Goal: Information Seeking & Learning: Learn about a topic

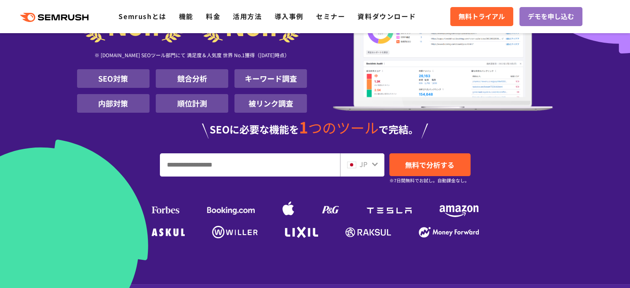
scroll to position [113, 0]
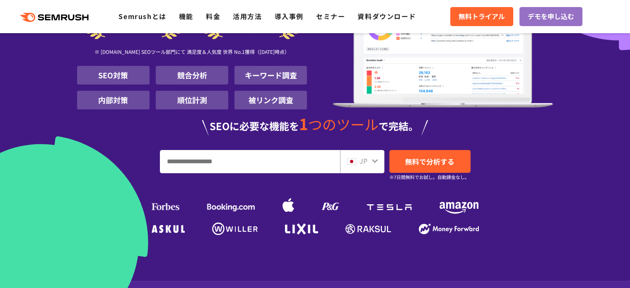
click at [224, 156] on input "URL、キーワードを入力してください" at bounding box center [249, 161] width 179 height 22
paste input "**********"
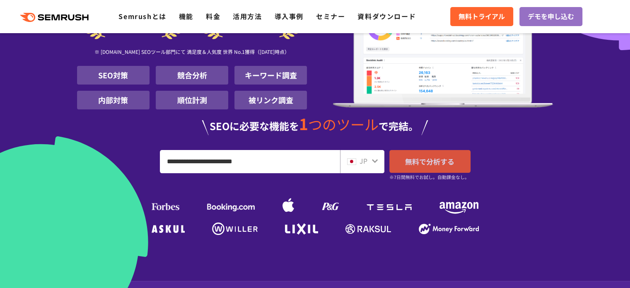
click at [420, 154] on link "無料で分析する" at bounding box center [430, 161] width 81 height 23
click at [302, 165] on input "**********" at bounding box center [249, 161] width 179 height 22
type input "**********"
click at [451, 158] on span "無料で分析する" at bounding box center [429, 161] width 49 height 10
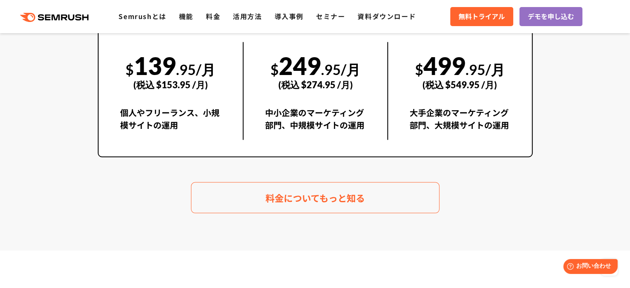
scroll to position [1563, 0]
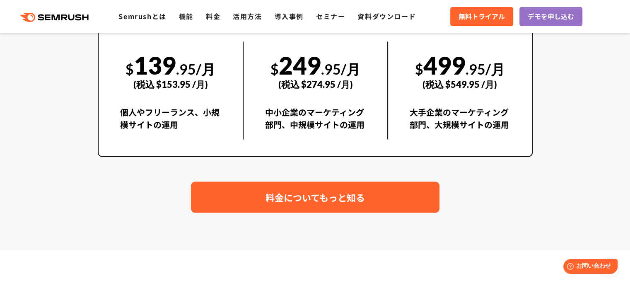
click at [385, 189] on link "料金についてもっと知る" at bounding box center [315, 197] width 249 height 31
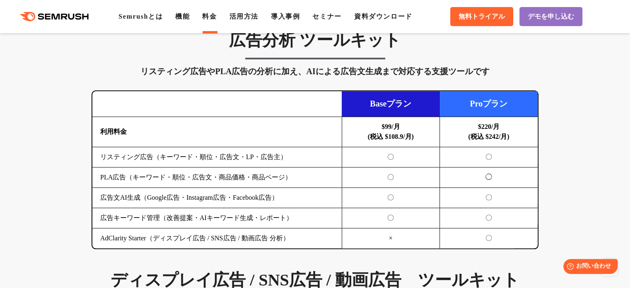
scroll to position [882, 0]
click at [497, 142] on td "$220/月 (税込 $242/月)" at bounding box center [489, 131] width 98 height 30
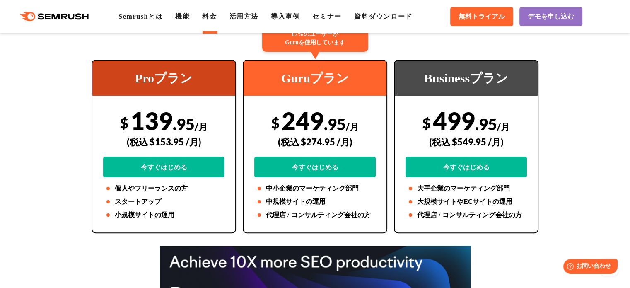
scroll to position [76, 0]
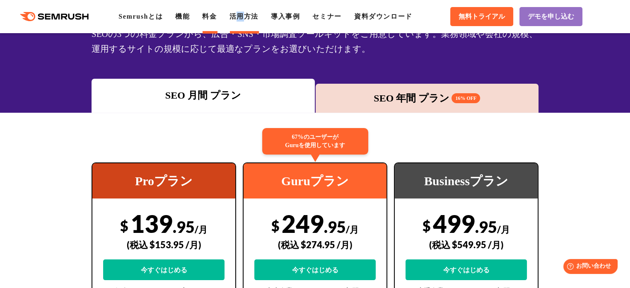
drag, startPoint x: 242, startPoint y: 22, endPoint x: 252, endPoint y: 14, distance: 12.7
click at [252, 14] on div ".cls {fill: #FF642D;} .cls {fill: #FF642D;} Semrushとは 機能 料金 活用方法 導入事例 セミナー 資料ダウ…" at bounding box center [315, 16] width 630 height 25
click at [252, 14] on link "活用方法" at bounding box center [244, 16] width 29 height 7
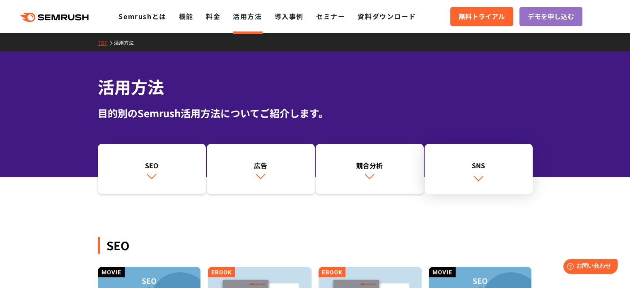
click at [492, 159] on link "SNS" at bounding box center [479, 169] width 108 height 51
click at [275, 23] on div ".cls {fill: #FF642D;} .cls {fill: #FF642D;} Semrushとは 機能 料金 活用方法 導入事例 セミナー 資料ダウ…" at bounding box center [315, 16] width 630 height 25
click at [288, 16] on link "導入事例" at bounding box center [289, 16] width 29 height 10
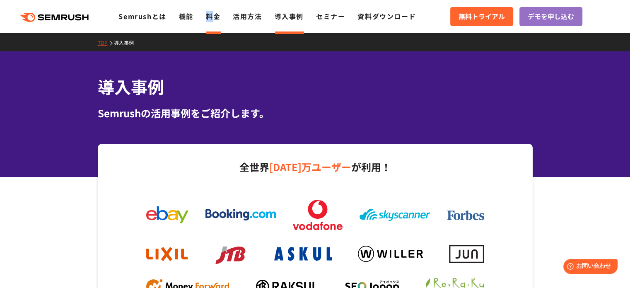
click at [211, 19] on div ".cls {fill: #FF642D;} .cls {fill: #FF642D;} Semrushとは 機能 料金 活用方法 導入事例 セミナー 資料ダウ…" at bounding box center [315, 16] width 630 height 25
click at [211, 19] on link "料金" at bounding box center [213, 16] width 15 height 10
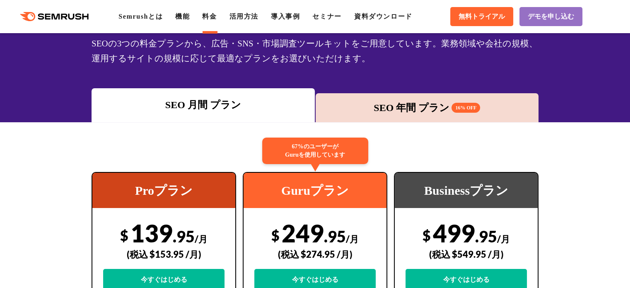
scroll to position [67, 0]
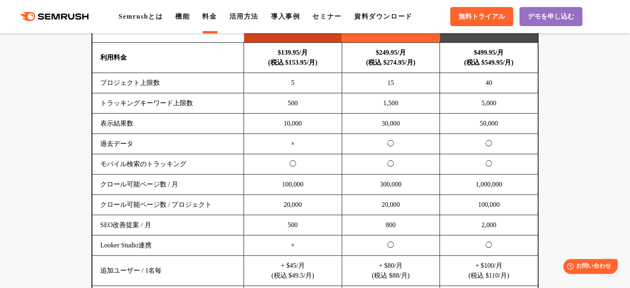
scroll to position [0, 0]
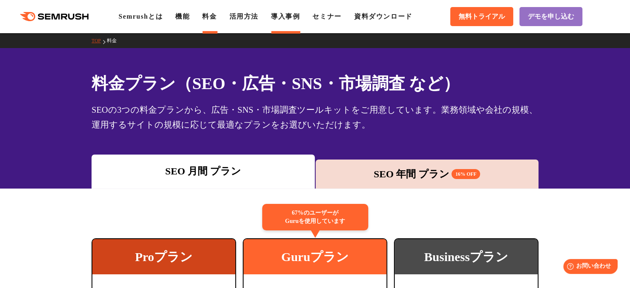
click at [287, 17] on link "導入事例" at bounding box center [285, 16] width 29 height 7
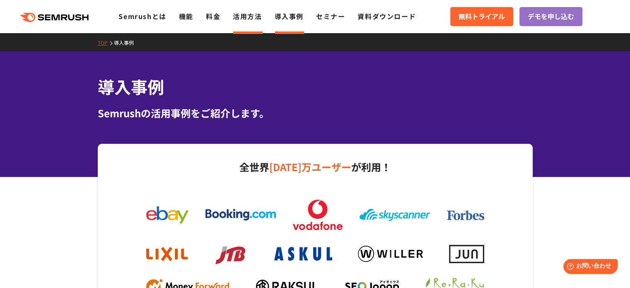
click at [240, 19] on link "活用方法" at bounding box center [247, 16] width 29 height 10
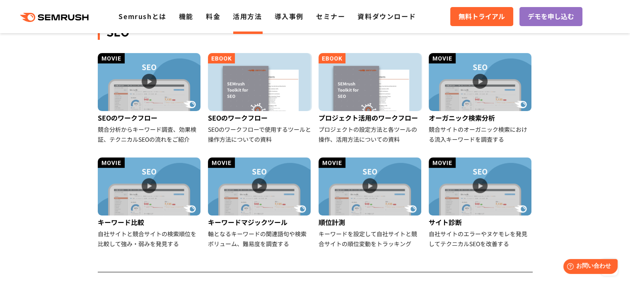
scroll to position [212, 0]
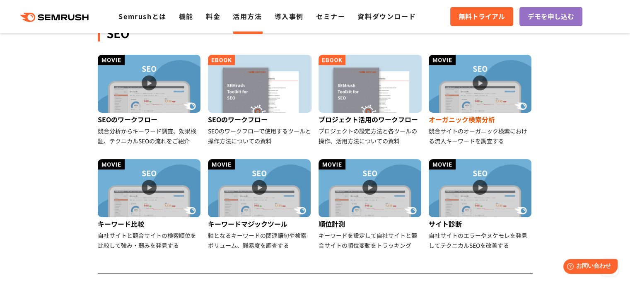
click at [522, 84] on img at bounding box center [480, 84] width 103 height 58
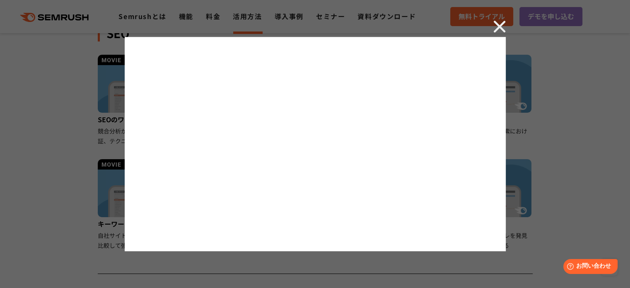
drag, startPoint x: 614, startPoint y: 169, endPoint x: 618, endPoint y: 144, distance: 25.6
click at [618, 144] on div at bounding box center [315, 144] width 630 height 288
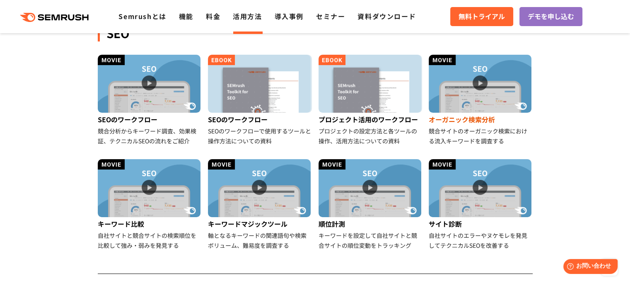
click at [489, 93] on img at bounding box center [480, 84] width 103 height 58
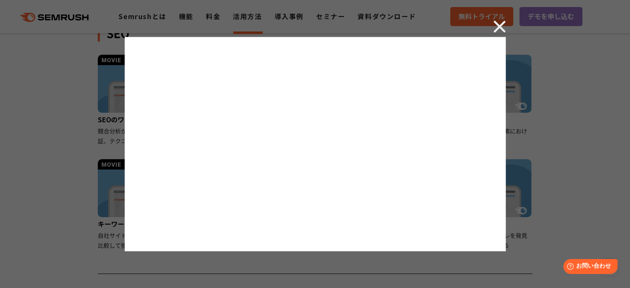
click at [494, 31] on img at bounding box center [500, 26] width 12 height 12
